Goal: Task Accomplishment & Management: Complete application form

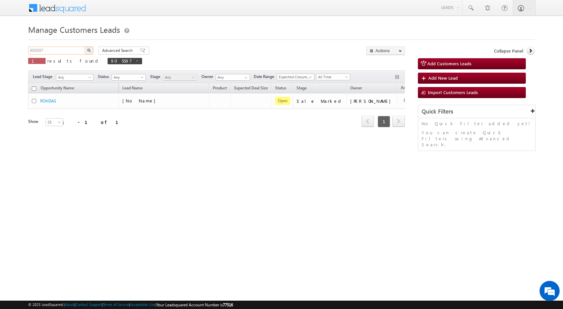
drag, startPoint x: 50, startPoint y: 51, endPoint x: 0, endPoint y: 44, distance: 50.8
click at [0, 49] on body "Menu [PERSON_NAME] sitar a8@ks erve." at bounding box center [281, 95] width 563 height 190
paste input "15566"
type input "915566"
click at [84, 47] on button "button" at bounding box center [88, 51] width 9 height 8
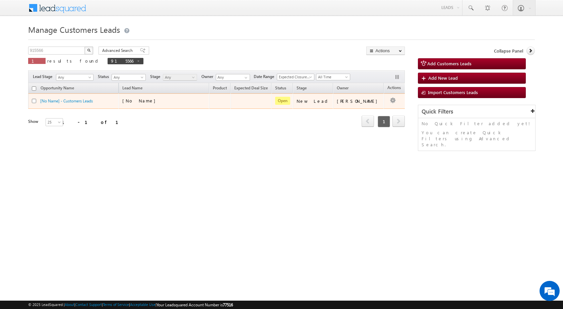
click at [231, 103] on td at bounding box center [219, 100] width 21 height 15
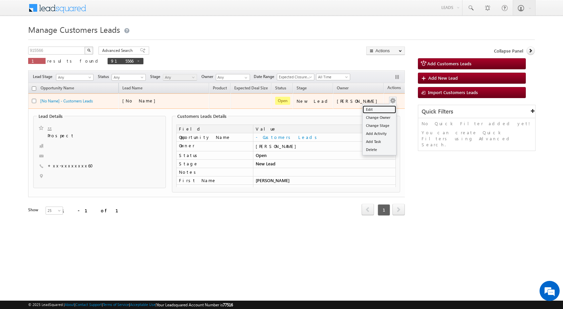
click at [378, 110] on link "Edit" at bounding box center [380, 110] width 34 height 8
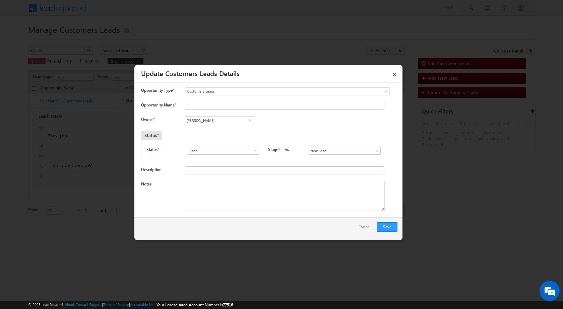
click at [374, 152] on span at bounding box center [376, 150] width 7 height 5
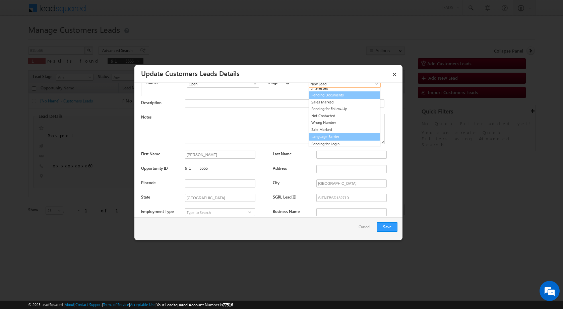
scroll to position [10, 0]
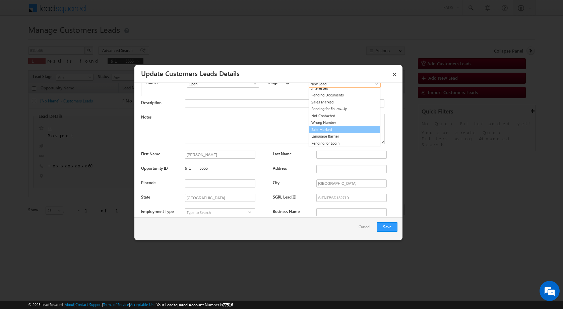
click at [325, 131] on link "Sale Marked" at bounding box center [345, 130] width 72 height 8
type input "Sale Marked"
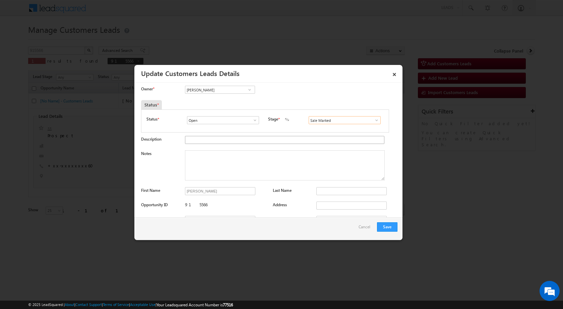
scroll to position [0, 0]
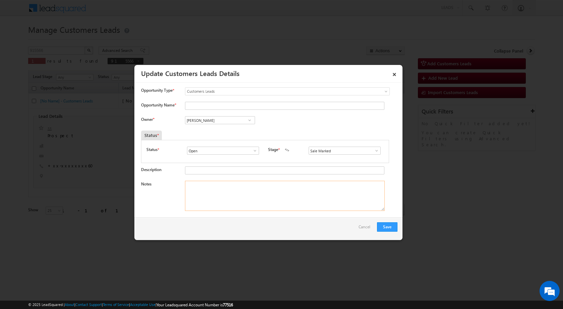
click at [260, 202] on textarea "Notes" at bounding box center [285, 196] width 200 height 30
paste textarea "915566 - VB_Interested - [PERSON_NAME] - 9971535560 - CONSTRUCTION - NOIDA SECT…"
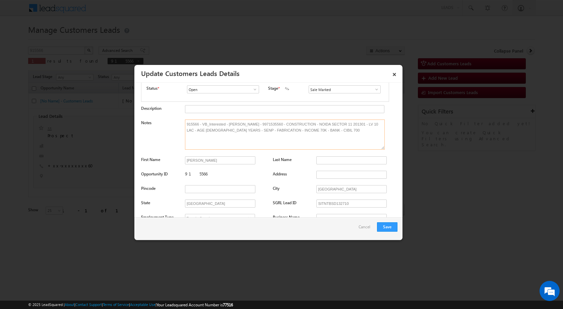
scroll to position [67, 0]
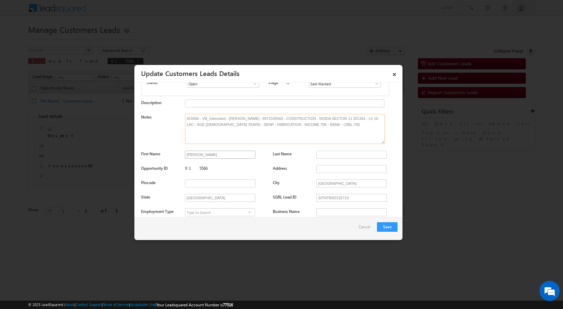
type textarea "915566 - VB_Interested - [PERSON_NAME] - 9971535560 - CONSTRUCTION - NOIDA SECT…"
click at [222, 154] on input "[PERSON_NAME]" at bounding box center [220, 155] width 70 height 8
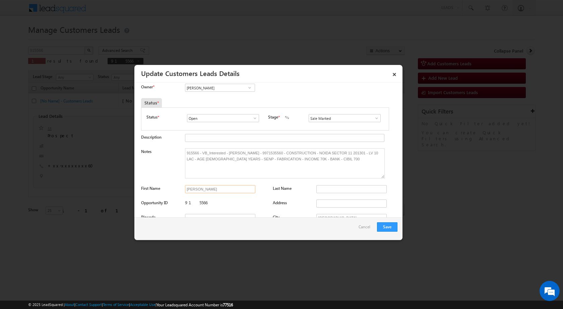
scroll to position [0, 0]
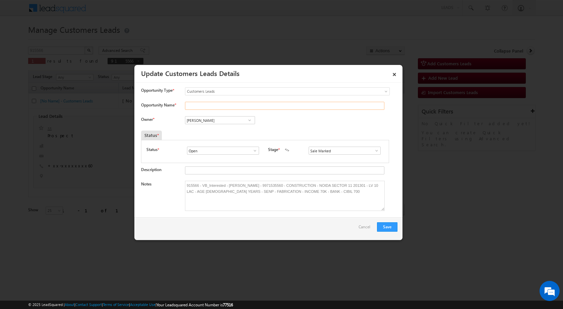
click at [226, 105] on input "Opportunity Name *" at bounding box center [284, 106] width 199 height 8
paste input "[PERSON_NAME]"
type input "[PERSON_NAME]"
click at [335, 124] on div "Owner * Vikas Halwai Vikas Halwai Vikas Halwai" at bounding box center [269, 121] width 256 height 11
click at [235, 122] on input "[PERSON_NAME]" at bounding box center [220, 120] width 70 height 8
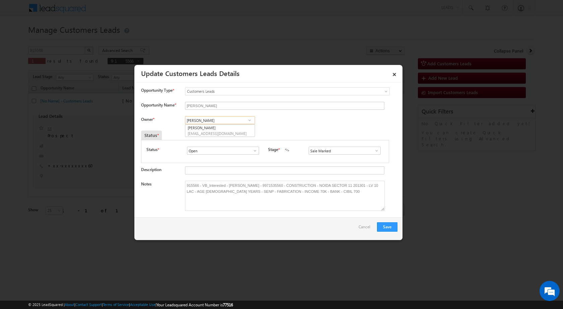
paste input "[EMAIL_ADDRESS][DOMAIN_NAME]"
click at [212, 130] on link "[PERSON_NAME] Tiwari [EMAIL_ADDRESS][DOMAIN_NAME]" at bounding box center [220, 130] width 70 height 13
type input "[PERSON_NAME]"
click at [328, 119] on div "Owner * [PERSON_NAME] [PERSON_NAME] [PERSON_NAME] [PERSON_NAME] [PERSON_NAME] […" at bounding box center [269, 121] width 256 height 11
click at [384, 232] on button "Save" at bounding box center [387, 226] width 20 height 9
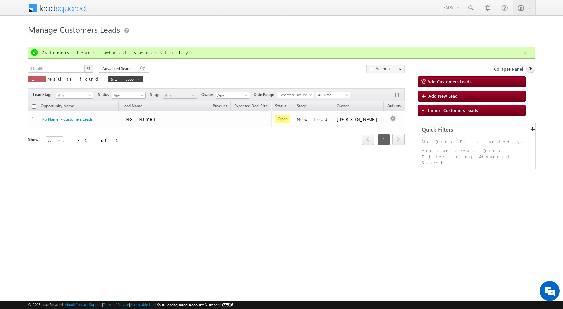
click at [155, 172] on div "Manage Customers Leads Customers Leads updated successfully. 915566 X 1 results…" at bounding box center [281, 106] width 507 height 168
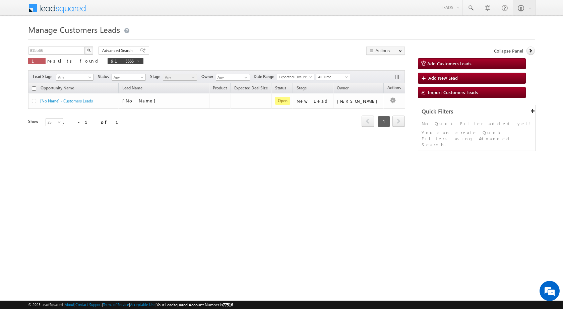
click at [197, 197] on html "Menu [PERSON_NAME] sitar a8@ks erve." at bounding box center [281, 103] width 563 height 207
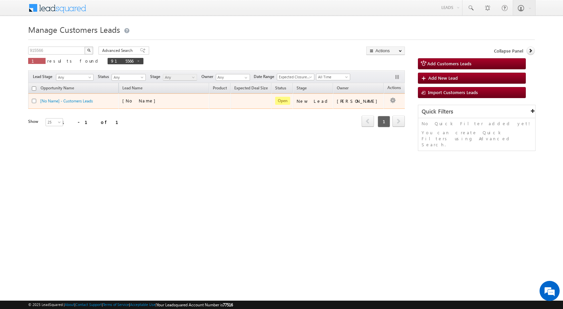
click at [166, 105] on div "[No Name]" at bounding box center [164, 102] width 84 height 9
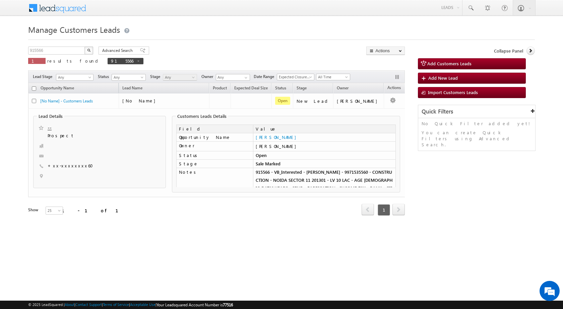
click at [234, 251] on html "Menu [PERSON_NAME] sitar a8@ks erve." at bounding box center [281, 125] width 563 height 251
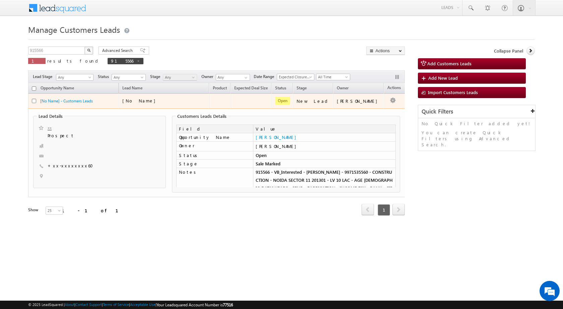
click at [162, 100] on div "[No Name]" at bounding box center [155, 101] width 67 height 6
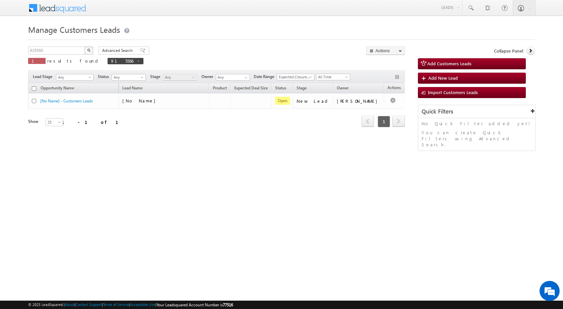
click at [182, 29] on h1 "Manage Customers Leads" at bounding box center [281, 28] width 507 height 13
